Goal: Task Accomplishment & Management: Use online tool/utility

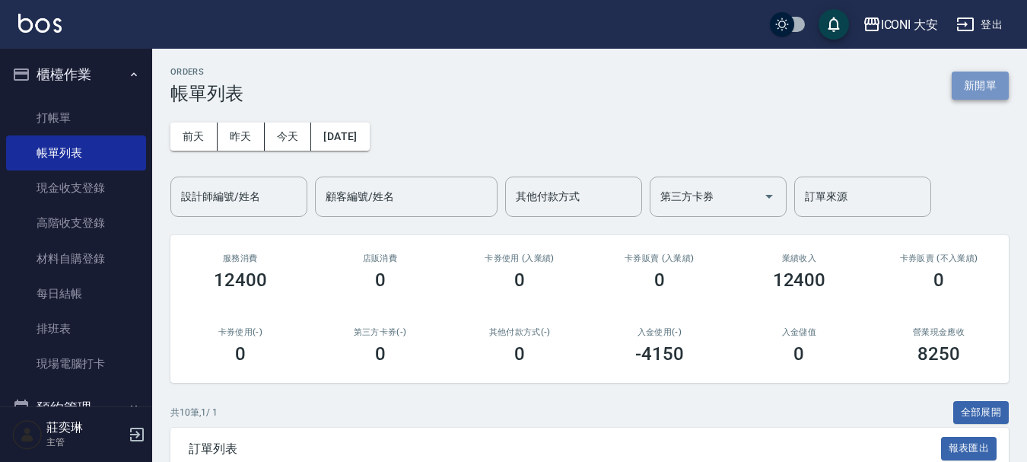
click at [965, 91] on button "新開單" at bounding box center [980, 86] width 57 height 28
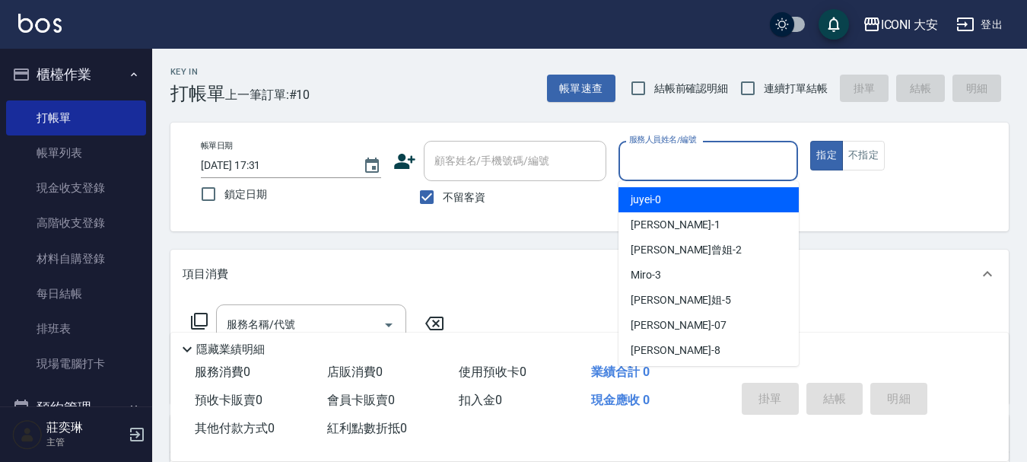
click at [694, 162] on input "服務人員姓名/編號" at bounding box center [708, 161] width 167 height 27
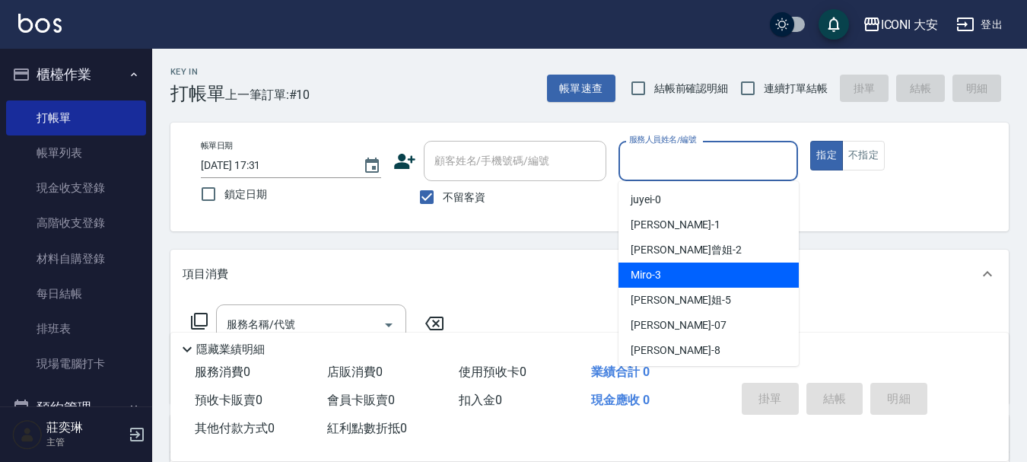
click at [674, 273] on div "Miro -3" at bounding box center [709, 274] width 180 height 25
type input "Miro-3"
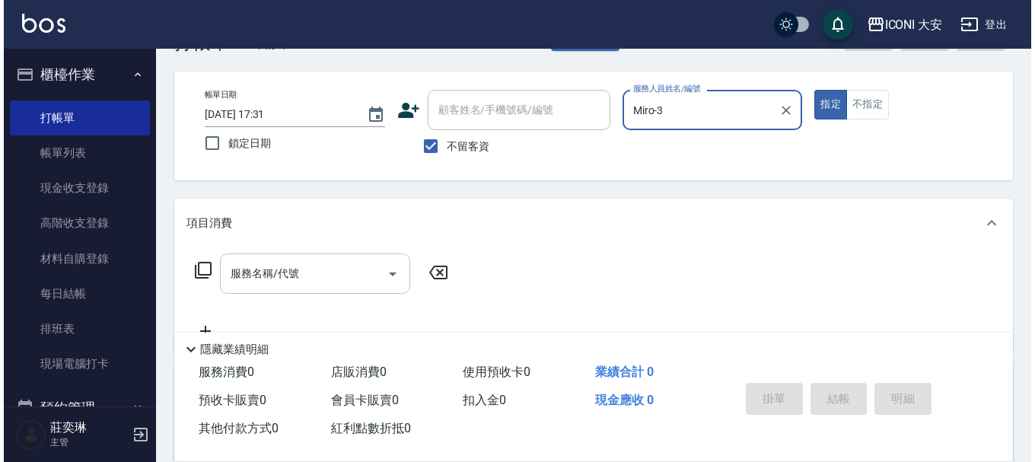
scroll to position [76, 0]
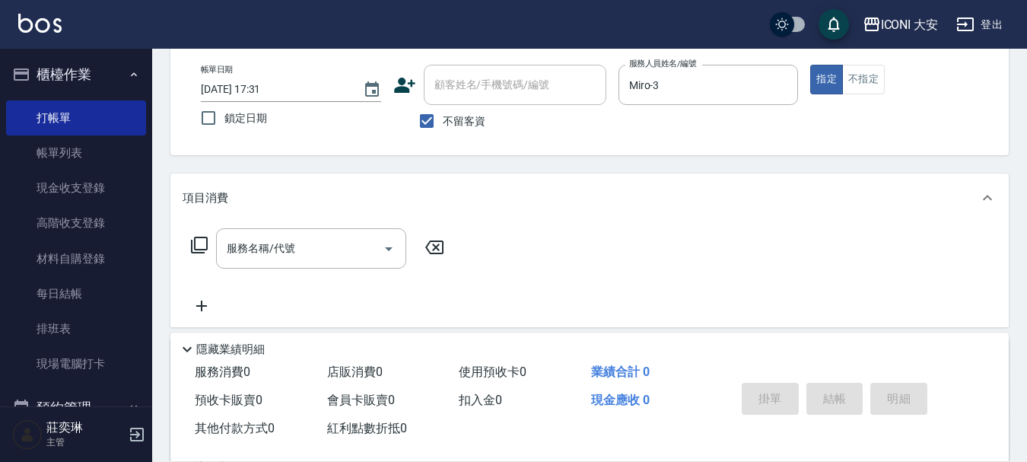
click at [202, 246] on icon at bounding box center [199, 245] width 18 height 18
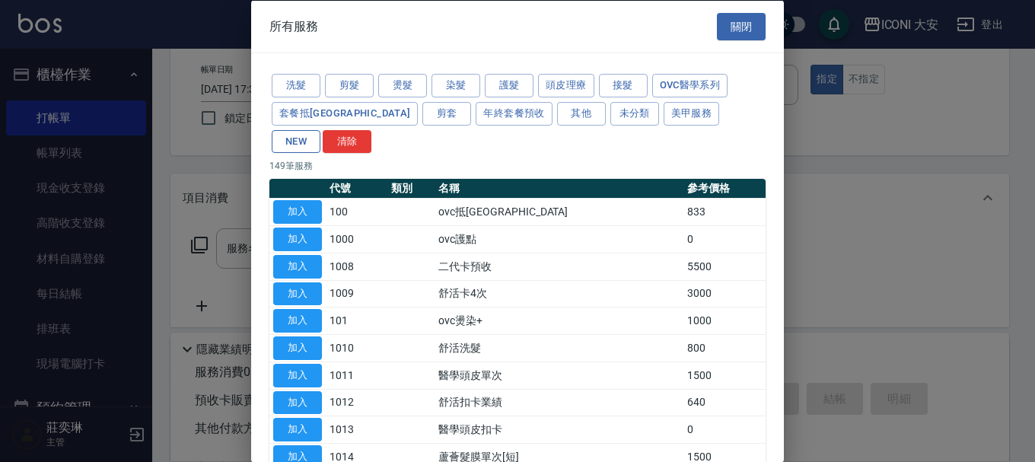
click at [320, 129] on button "NEW" at bounding box center [296, 141] width 49 height 24
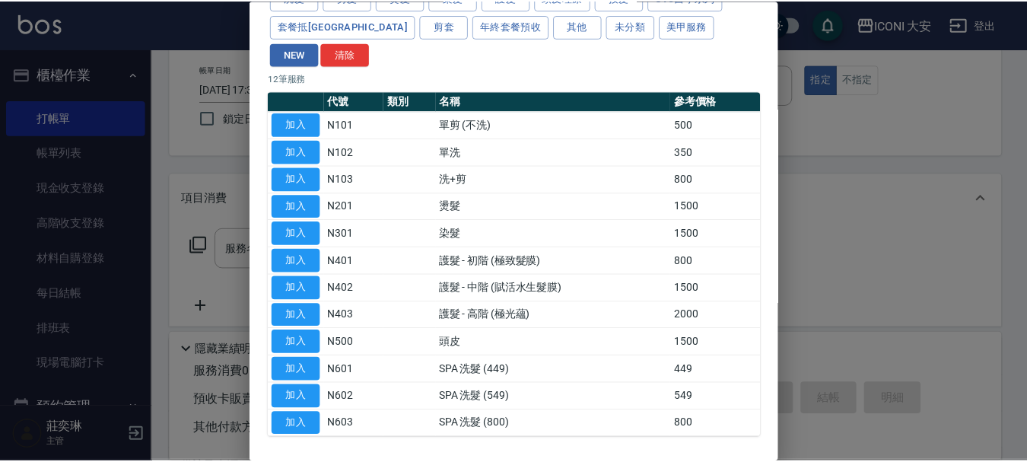
scroll to position [119, 0]
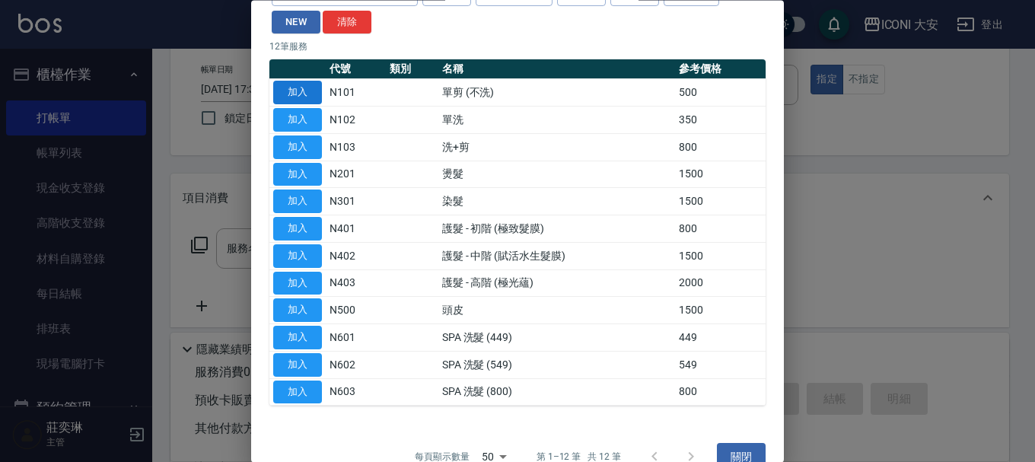
click at [309, 81] on button "加入" at bounding box center [297, 93] width 49 height 24
type input "單剪 (不洗)(N101)"
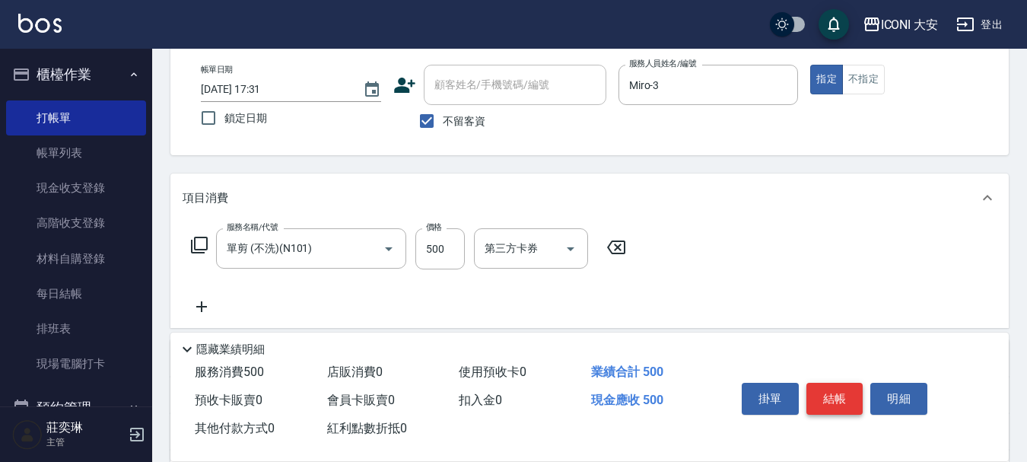
click at [832, 396] on button "結帳" at bounding box center [834, 399] width 57 height 32
